Goal: Information Seeking & Learning: Learn about a topic

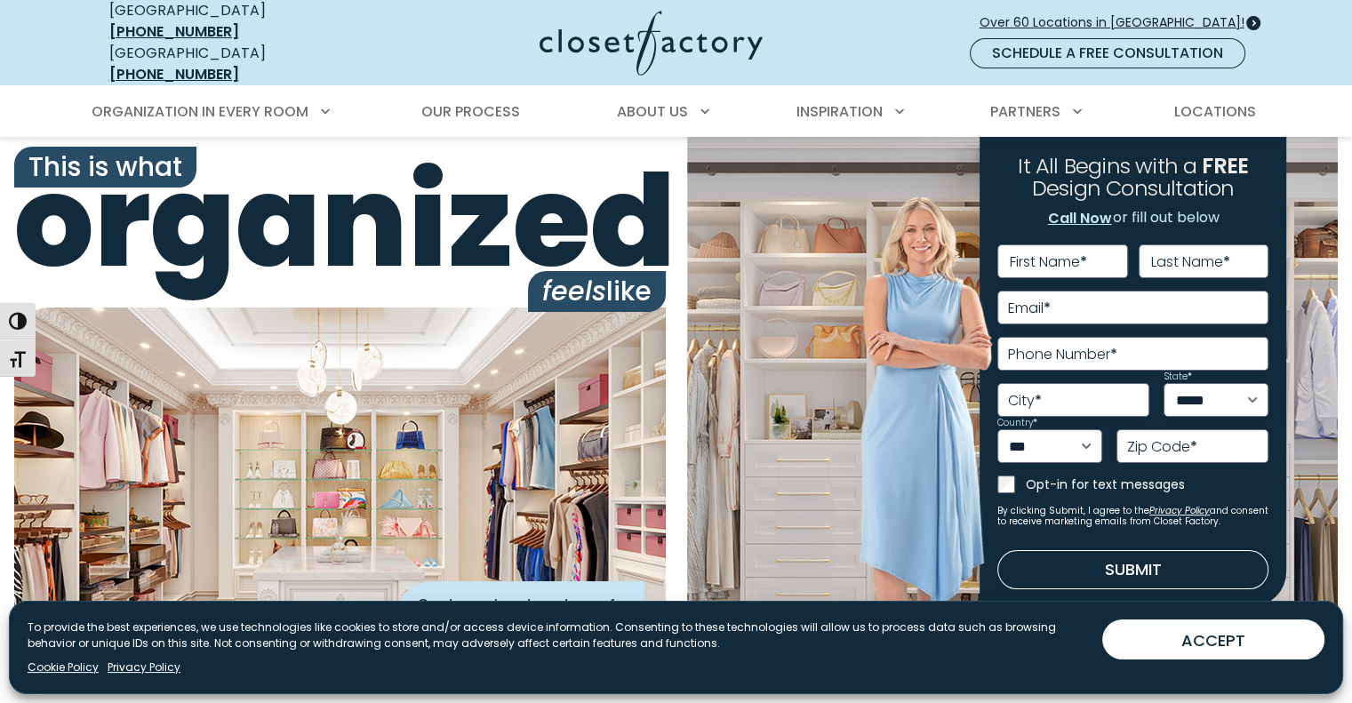
click at [1135, 14] on span "Over 60 Locations in [GEOGRAPHIC_DATA]!" at bounding box center [1119, 22] width 279 height 19
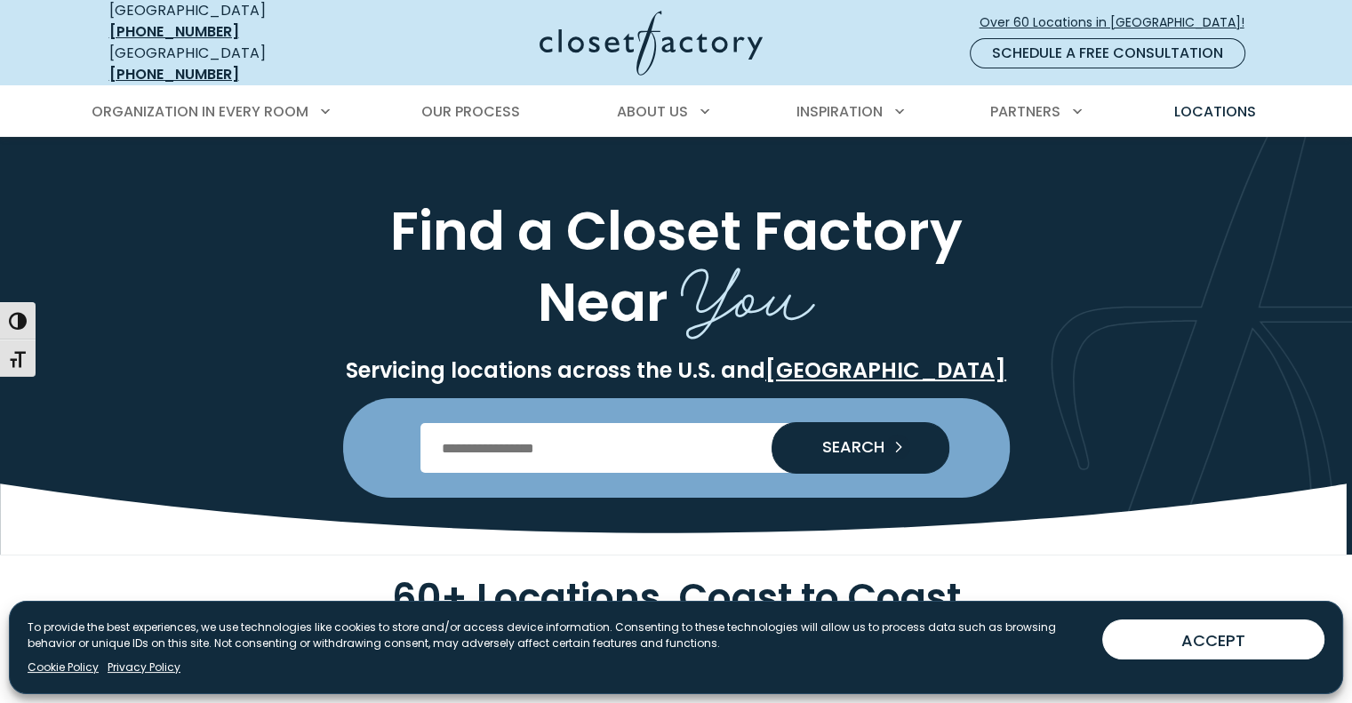
click at [645, 424] on input "Enter Postal Code" at bounding box center [676, 448] width 511 height 50
type input "*****"
click at [811, 439] on span "SEARCH" at bounding box center [846, 447] width 76 height 16
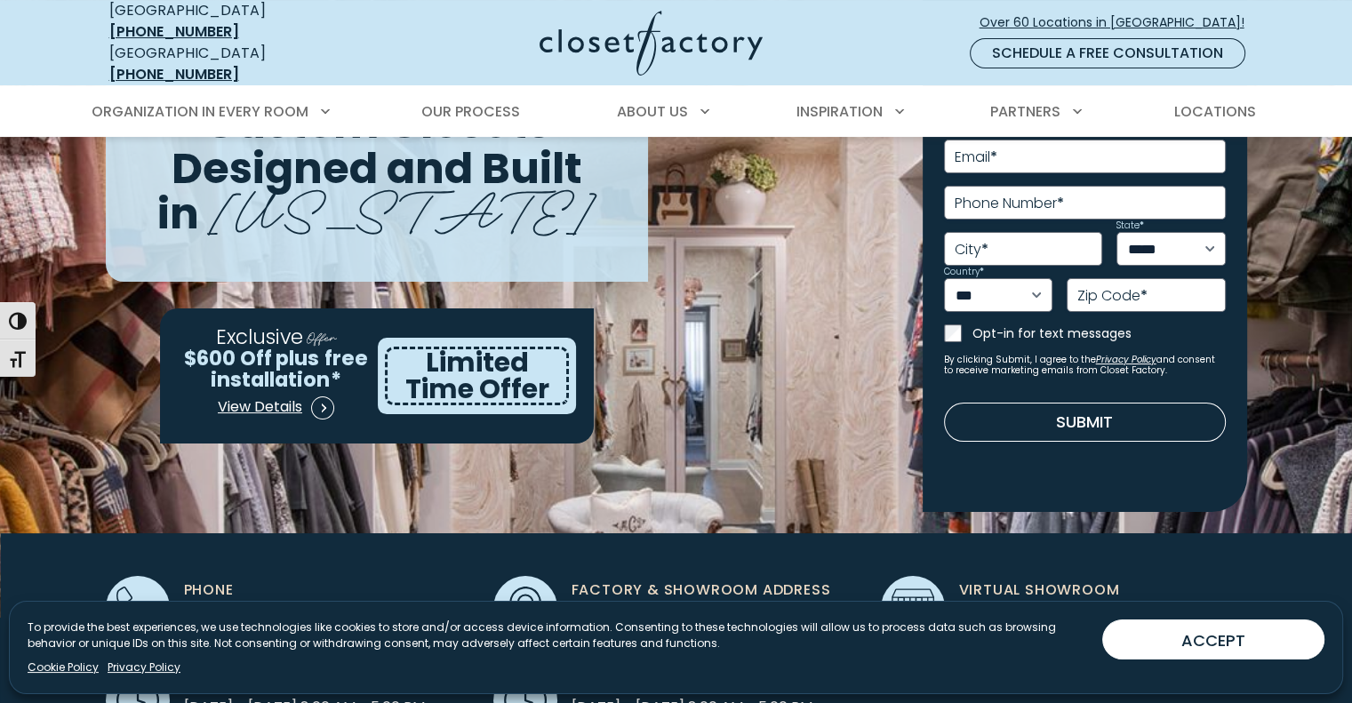
scroll to position [183, 0]
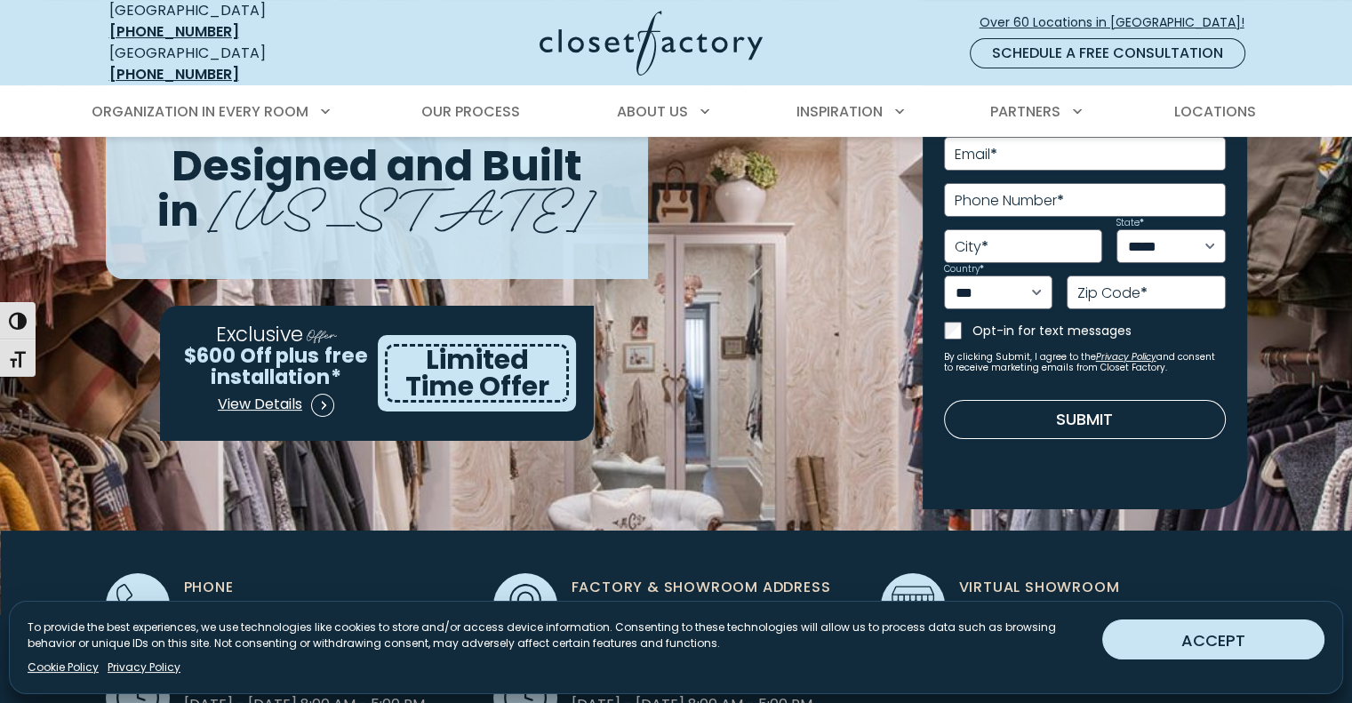
click at [1267, 654] on button "ACCEPT" at bounding box center [1214, 640] width 222 height 40
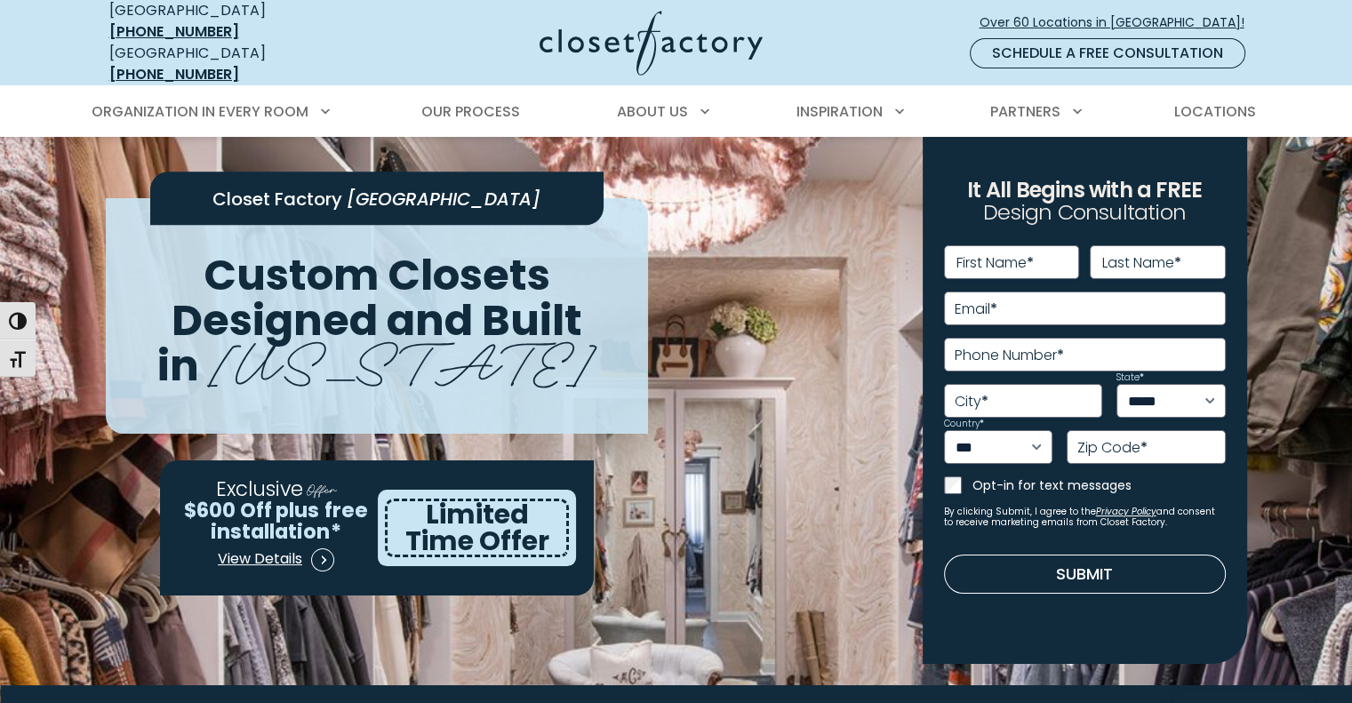
scroll to position [0, 0]
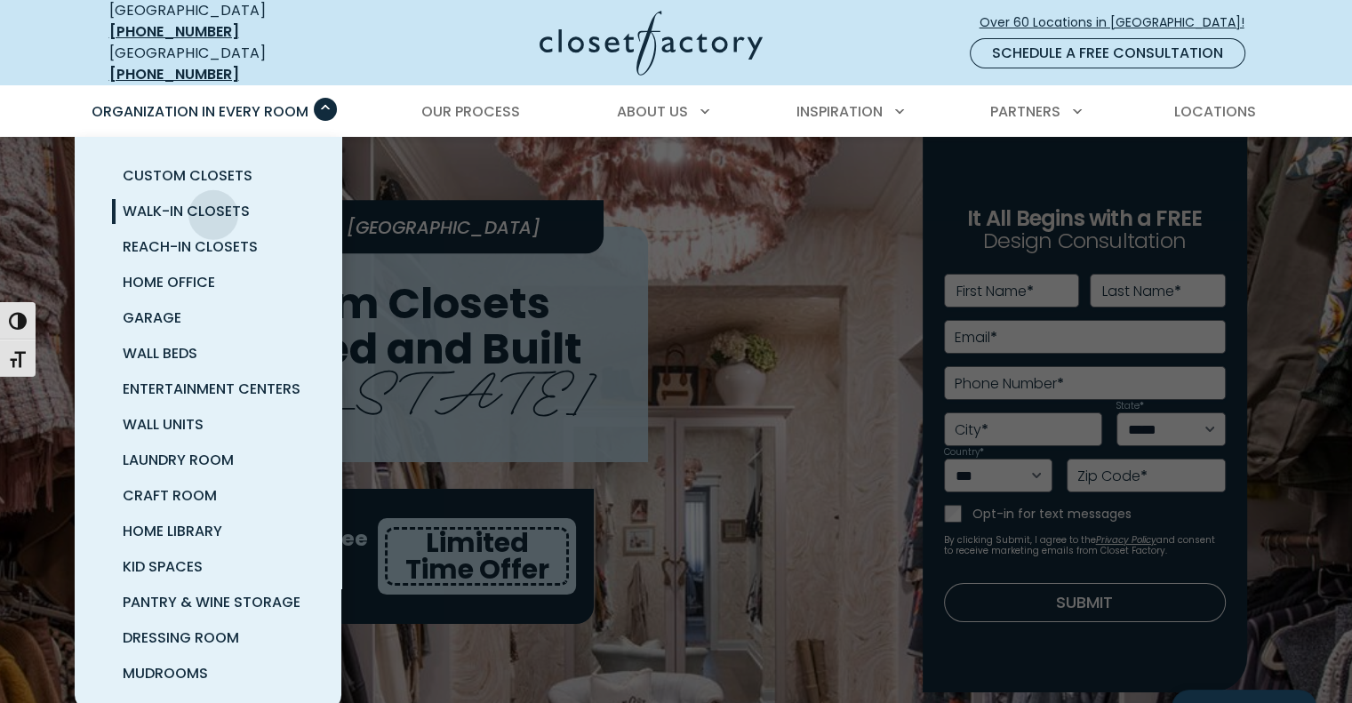
click at [213, 201] on span "Walk-In Closets" at bounding box center [186, 211] width 127 height 20
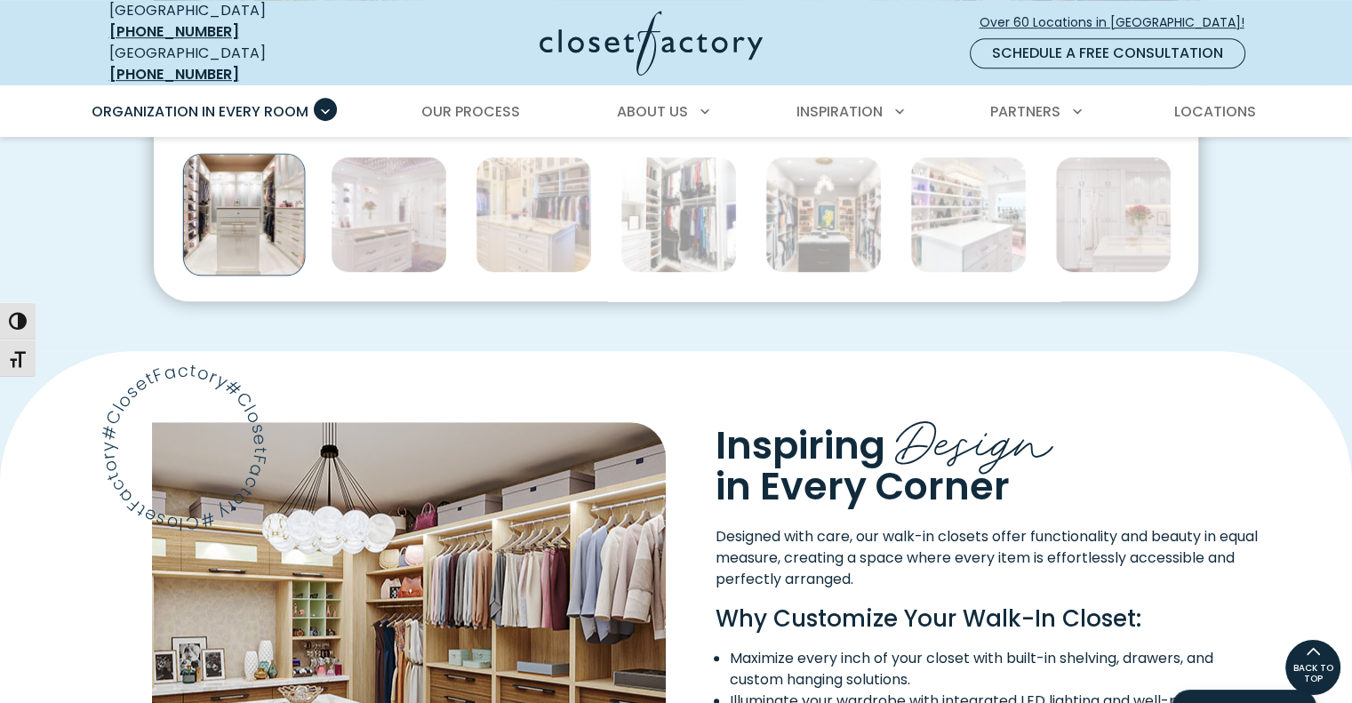
scroll to position [1081, 0]
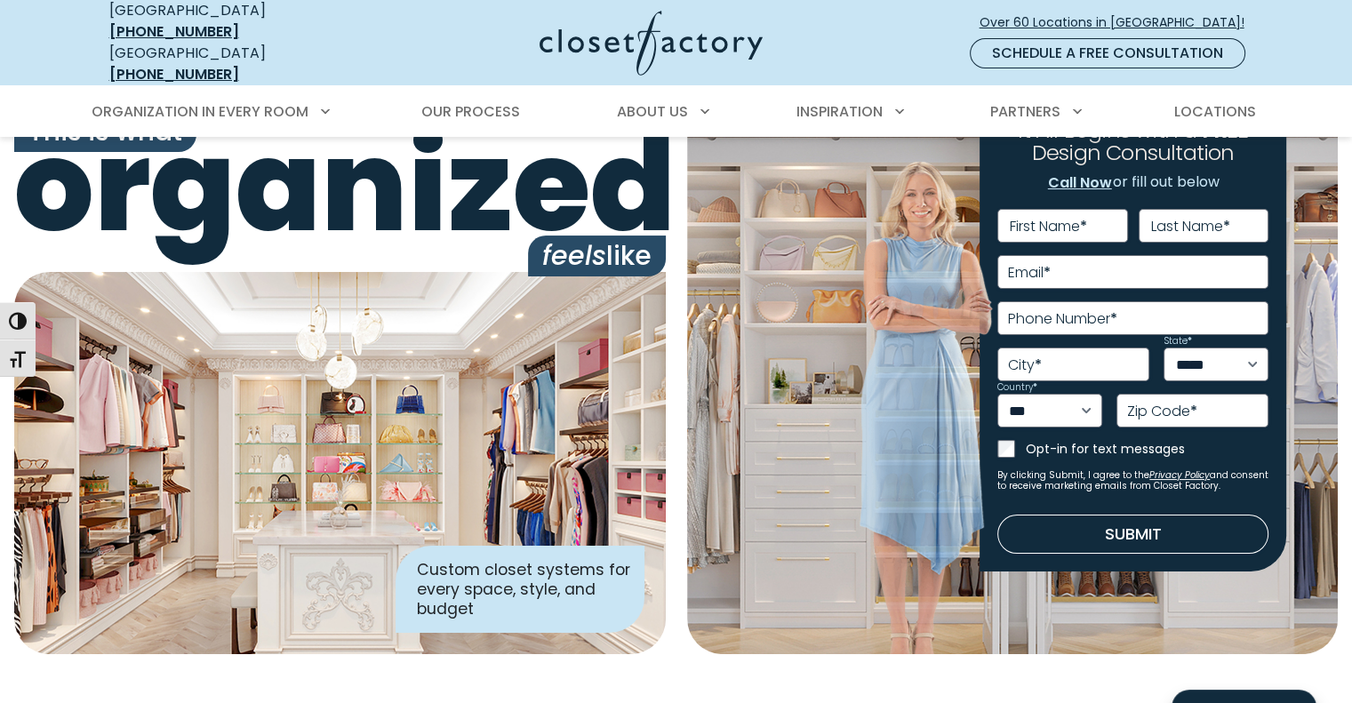
scroll to position [42, 0]
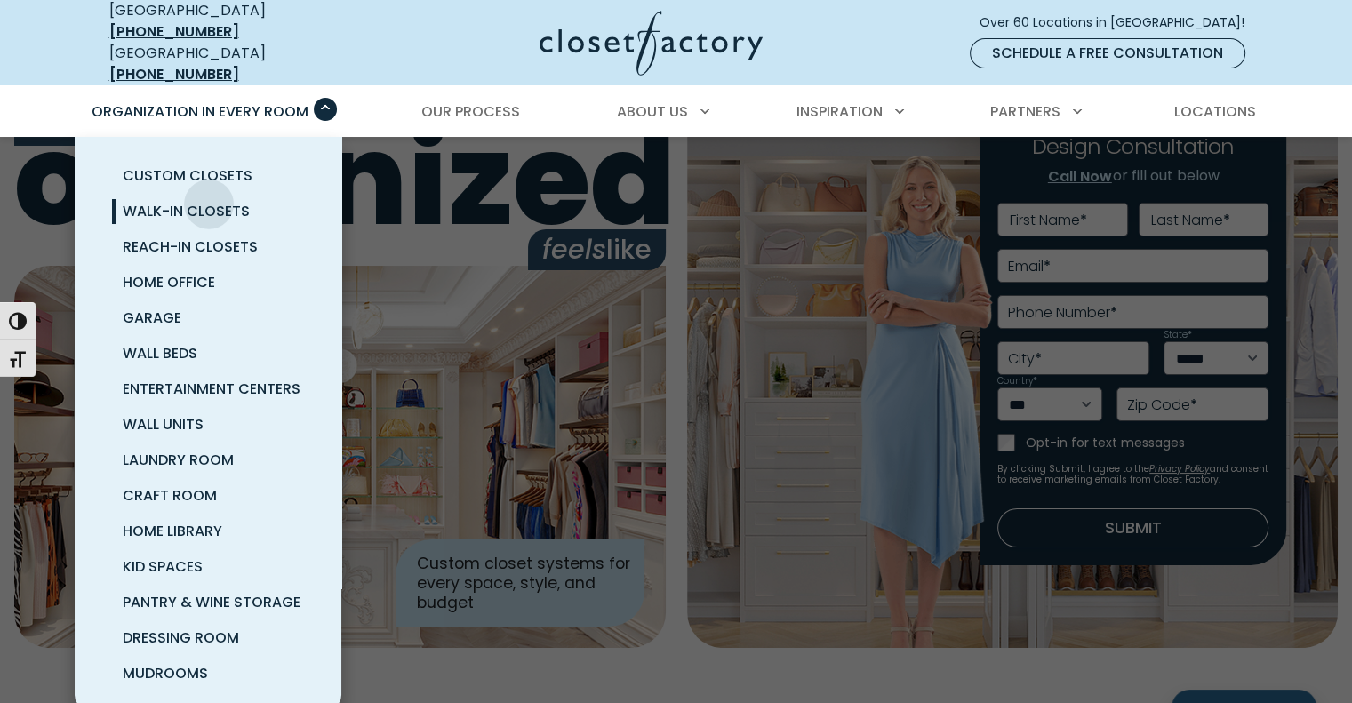
click at [209, 201] on span "Walk-In Closets" at bounding box center [186, 211] width 127 height 20
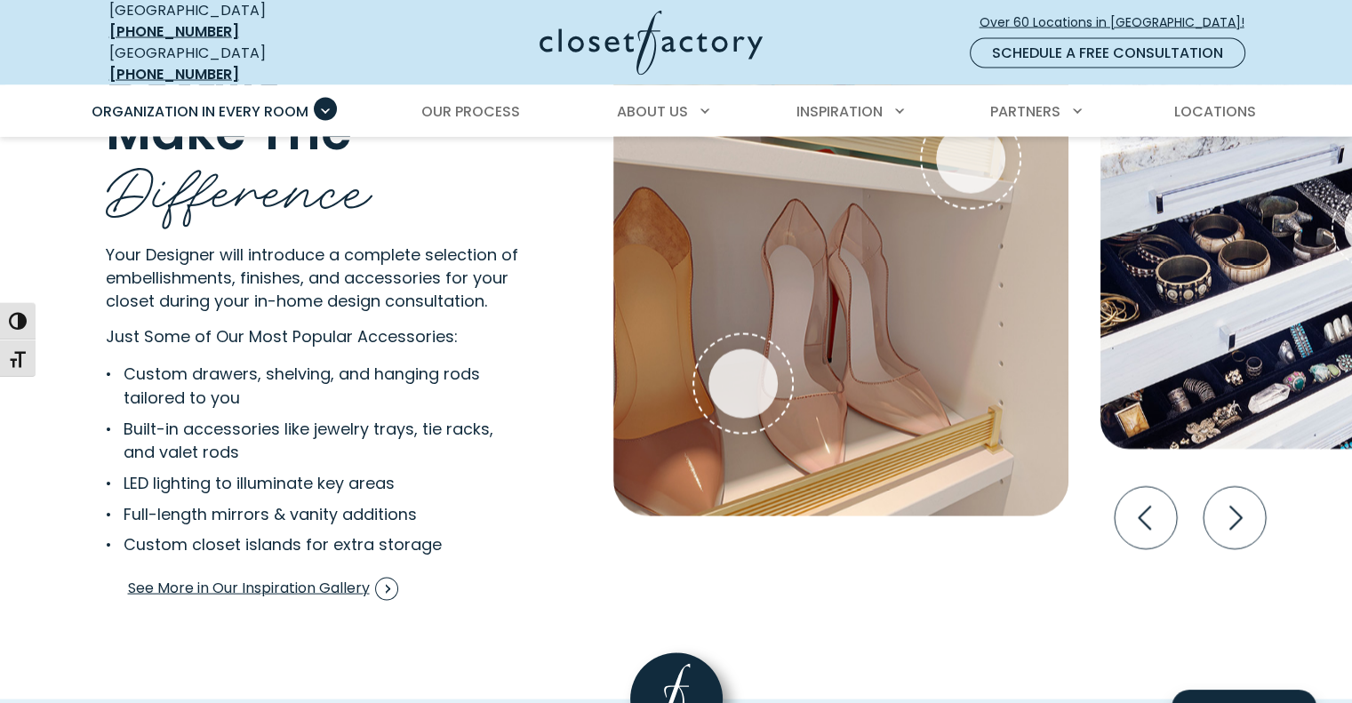
scroll to position [3445, 0]
